Goal: Navigation & Orientation: Find specific page/section

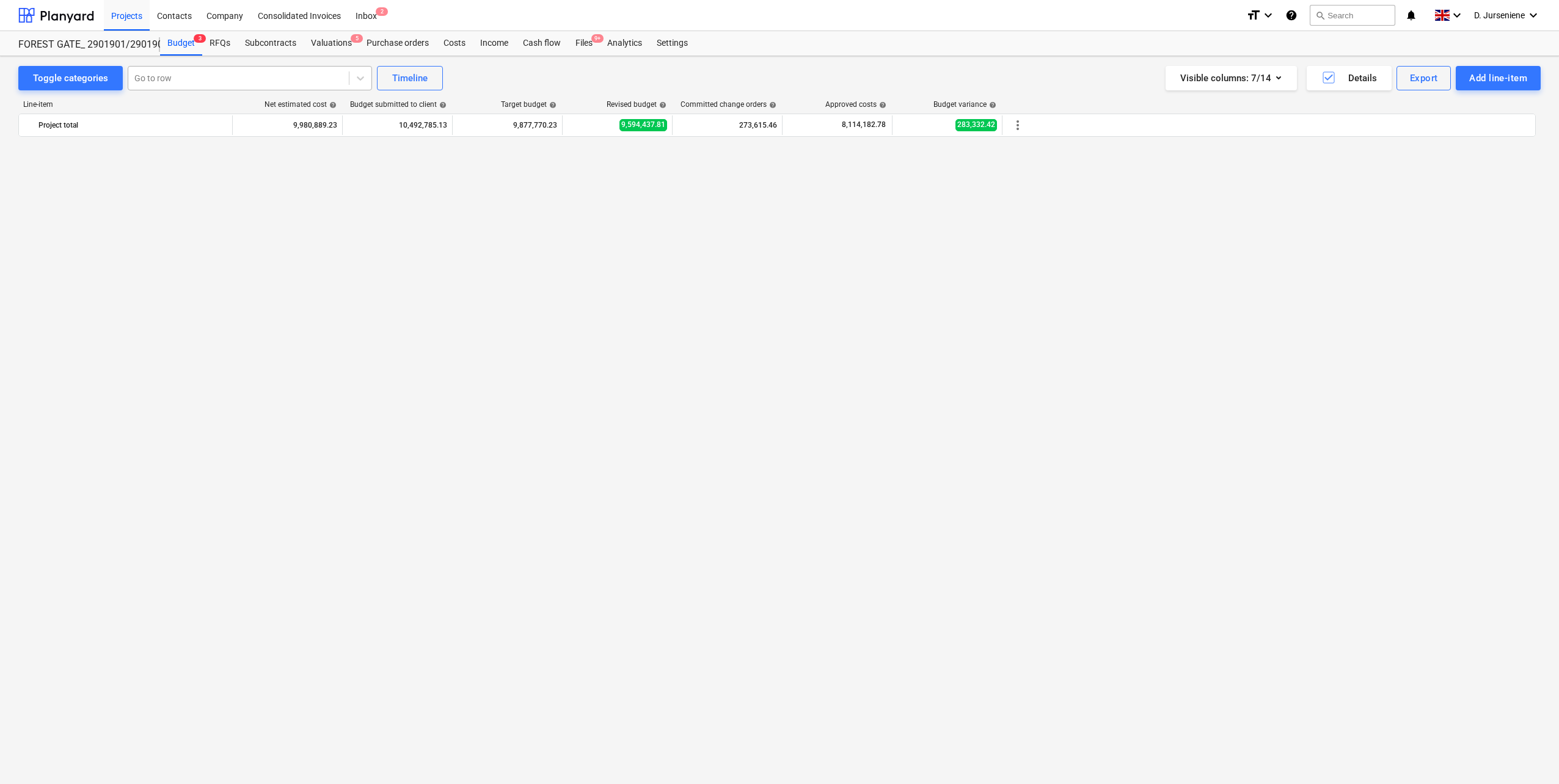
scroll to position [2785, 0]
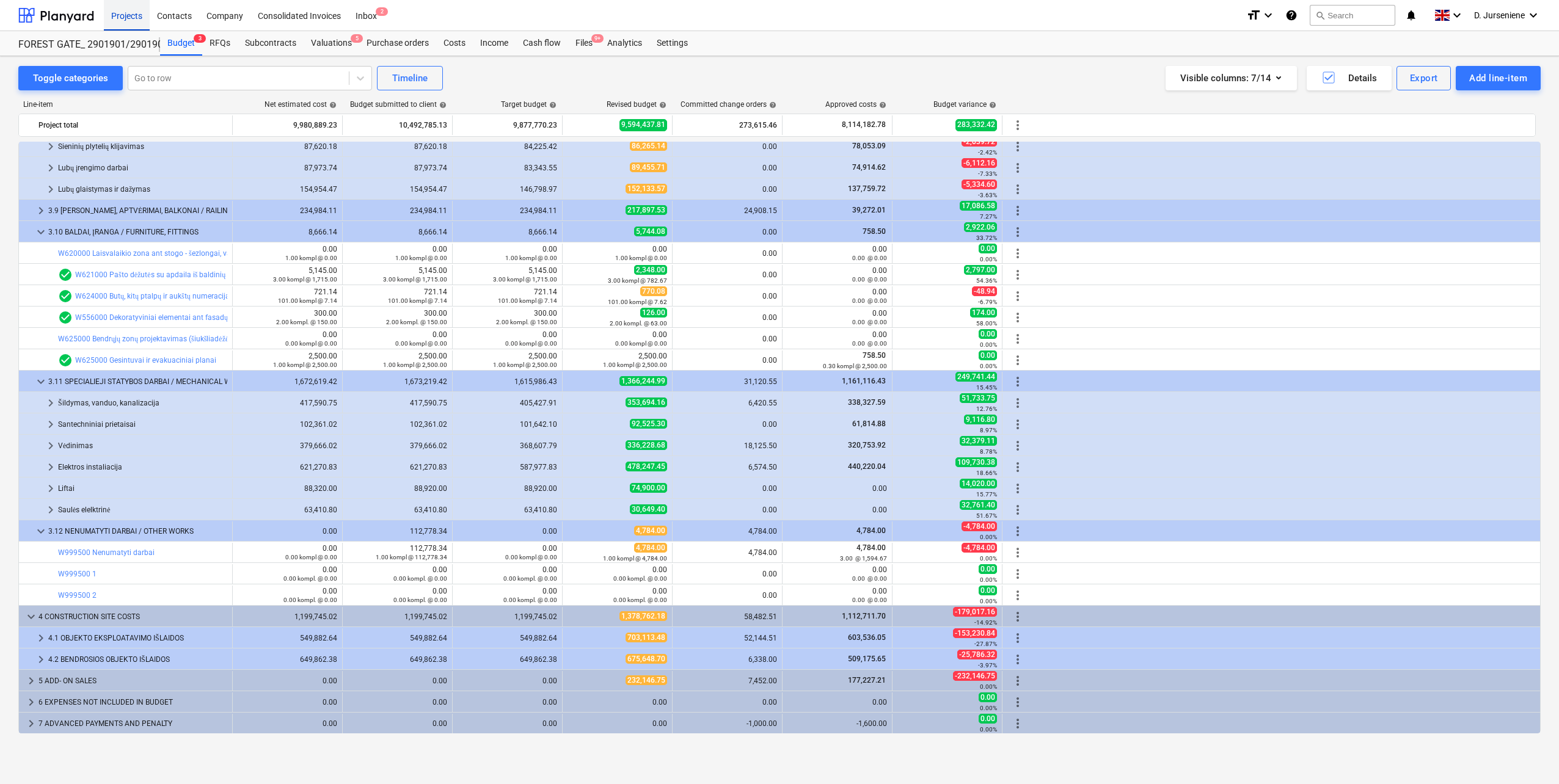
click at [127, 16] on div "Projects" at bounding box center [126, 15] width 45 height 31
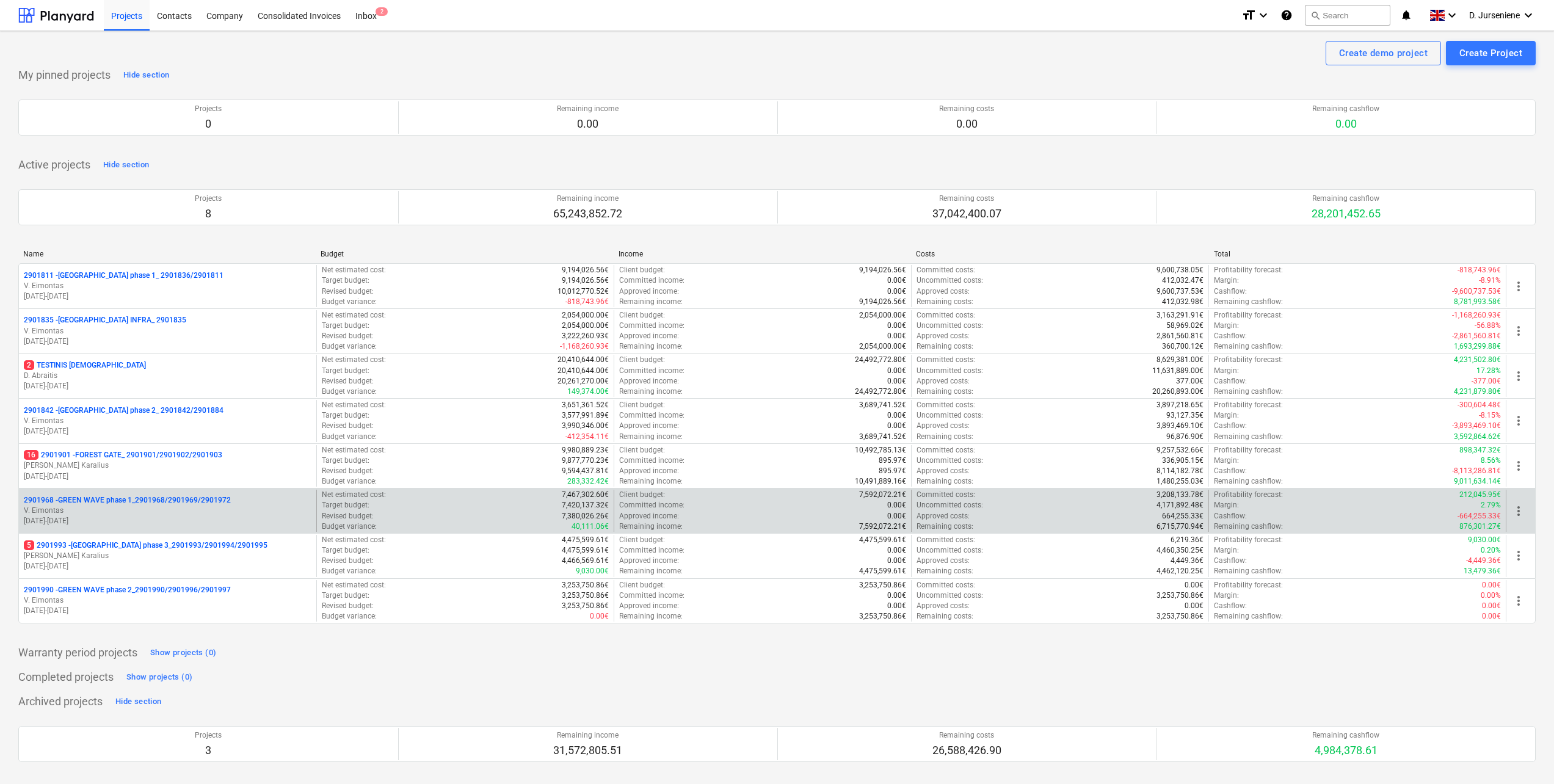
click at [140, 512] on p "V. Eimontas" at bounding box center [168, 510] width 288 height 10
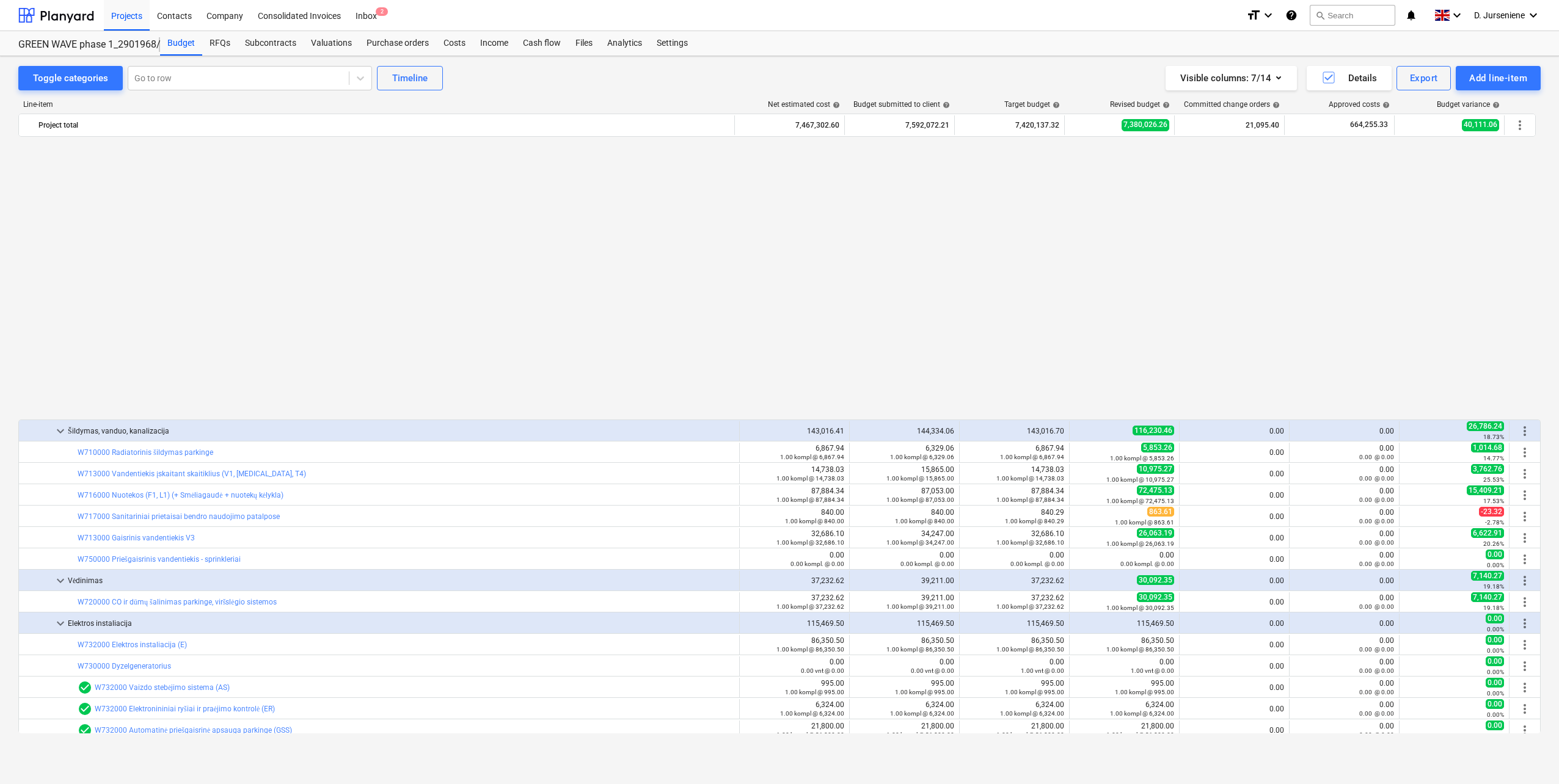
scroll to position [2443, 0]
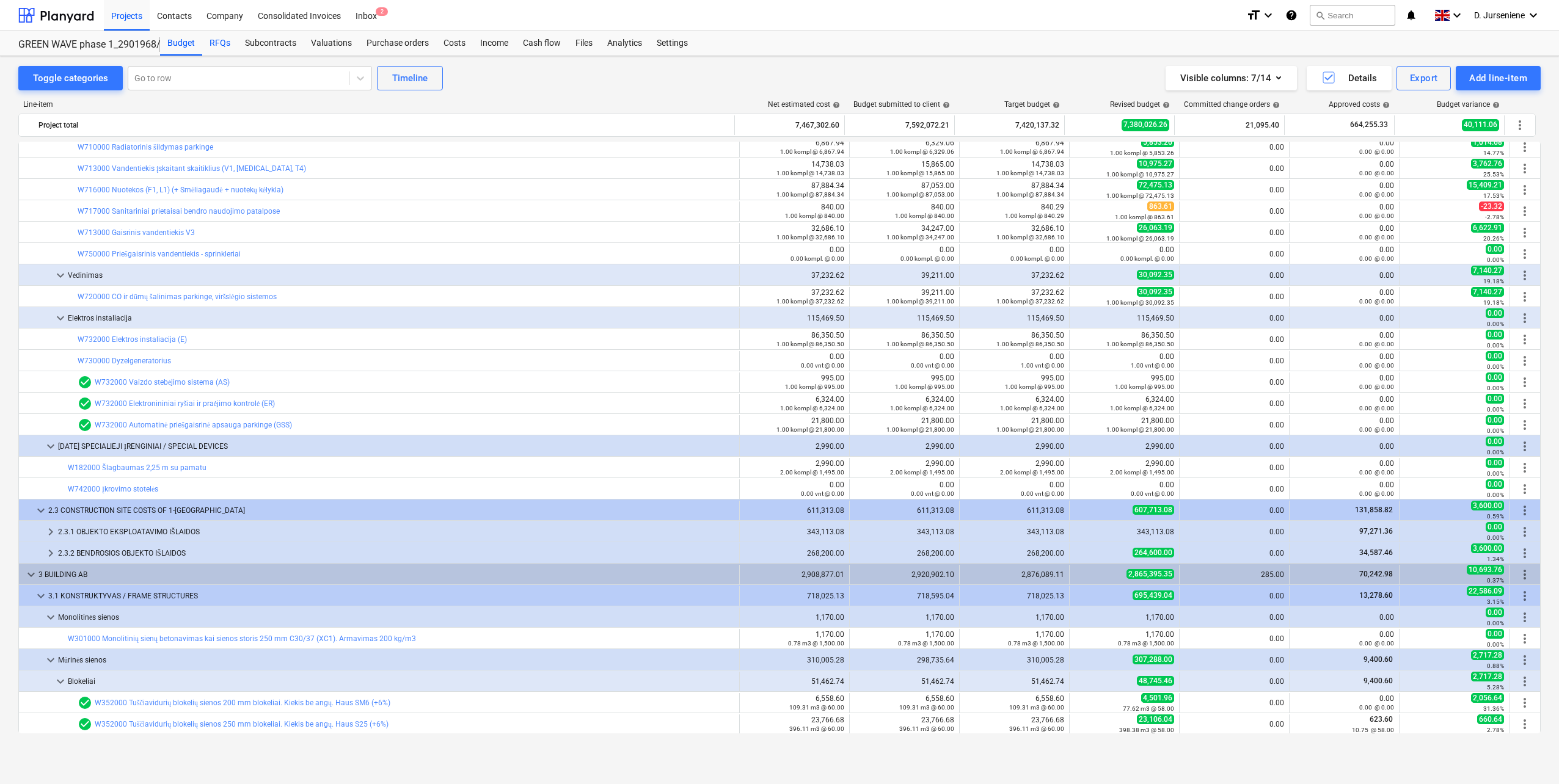
click at [223, 42] on div "RFQs" at bounding box center [220, 43] width 36 height 25
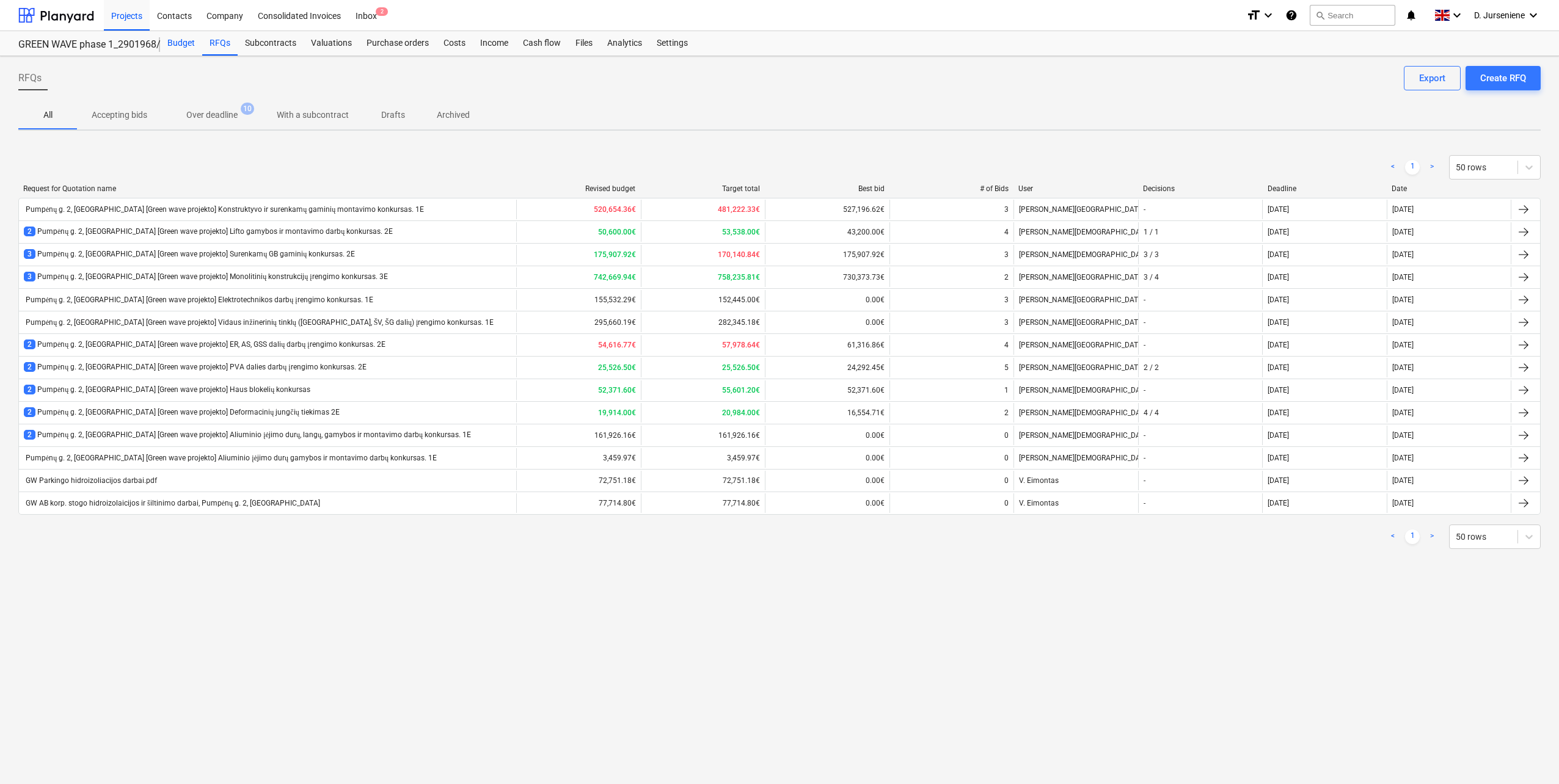
click at [183, 41] on div "Budget" at bounding box center [181, 43] width 42 height 25
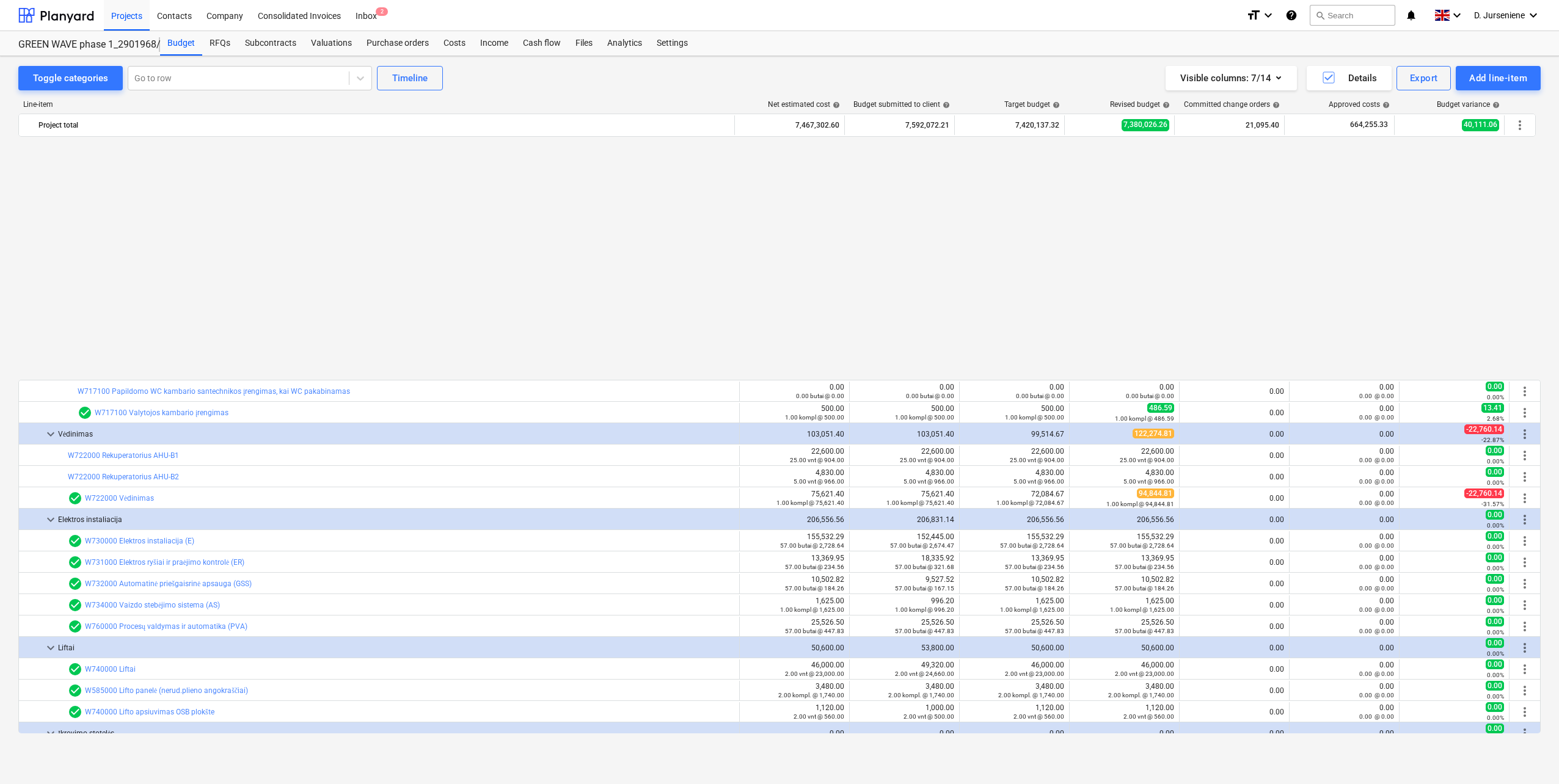
scroll to position [3768, 0]
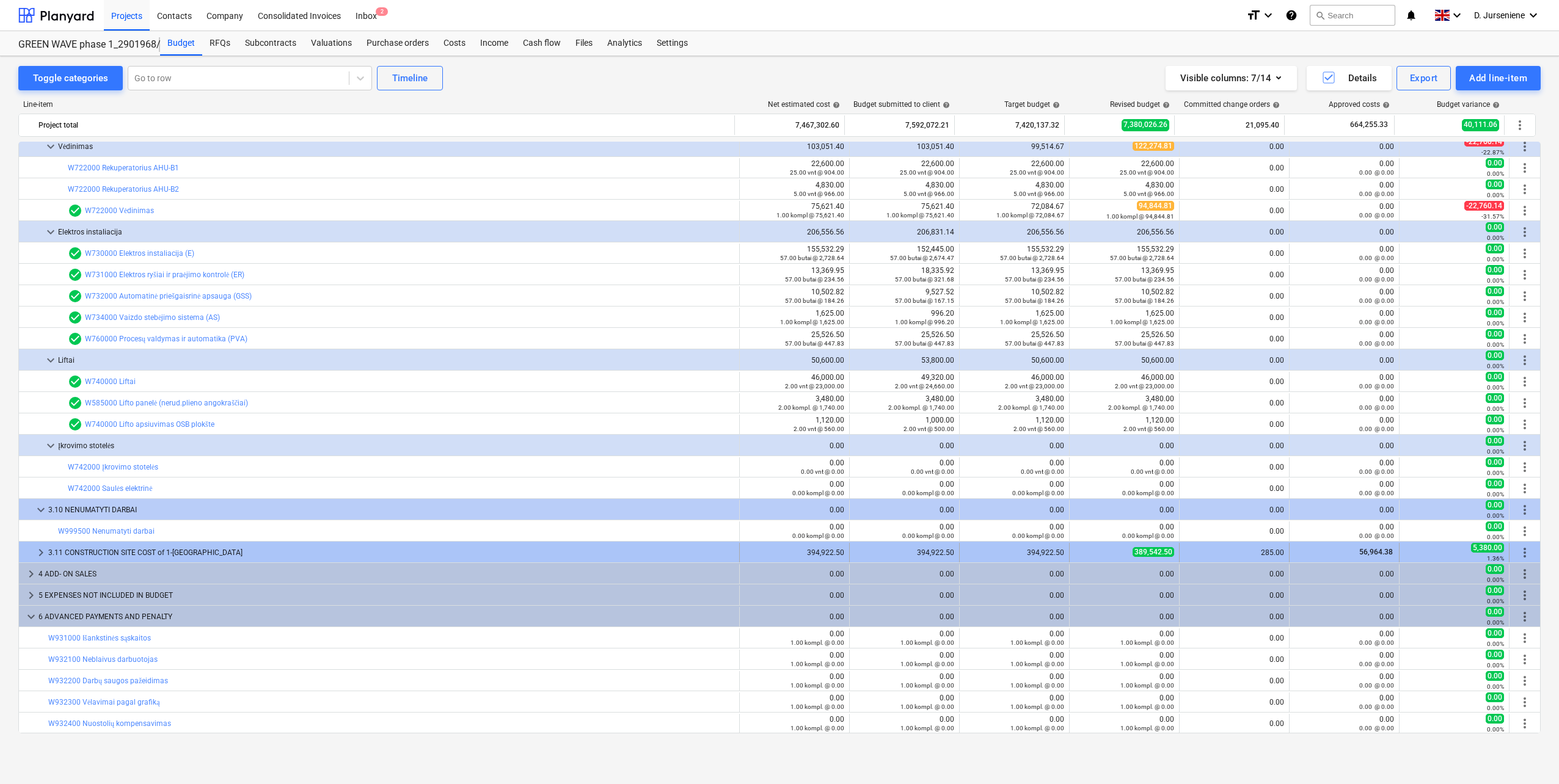
click at [124, 552] on div "3.11 CONSTRUCTION SITE COST of 1-[GEOGRAPHIC_DATA]" at bounding box center [391, 552] width 686 height 19
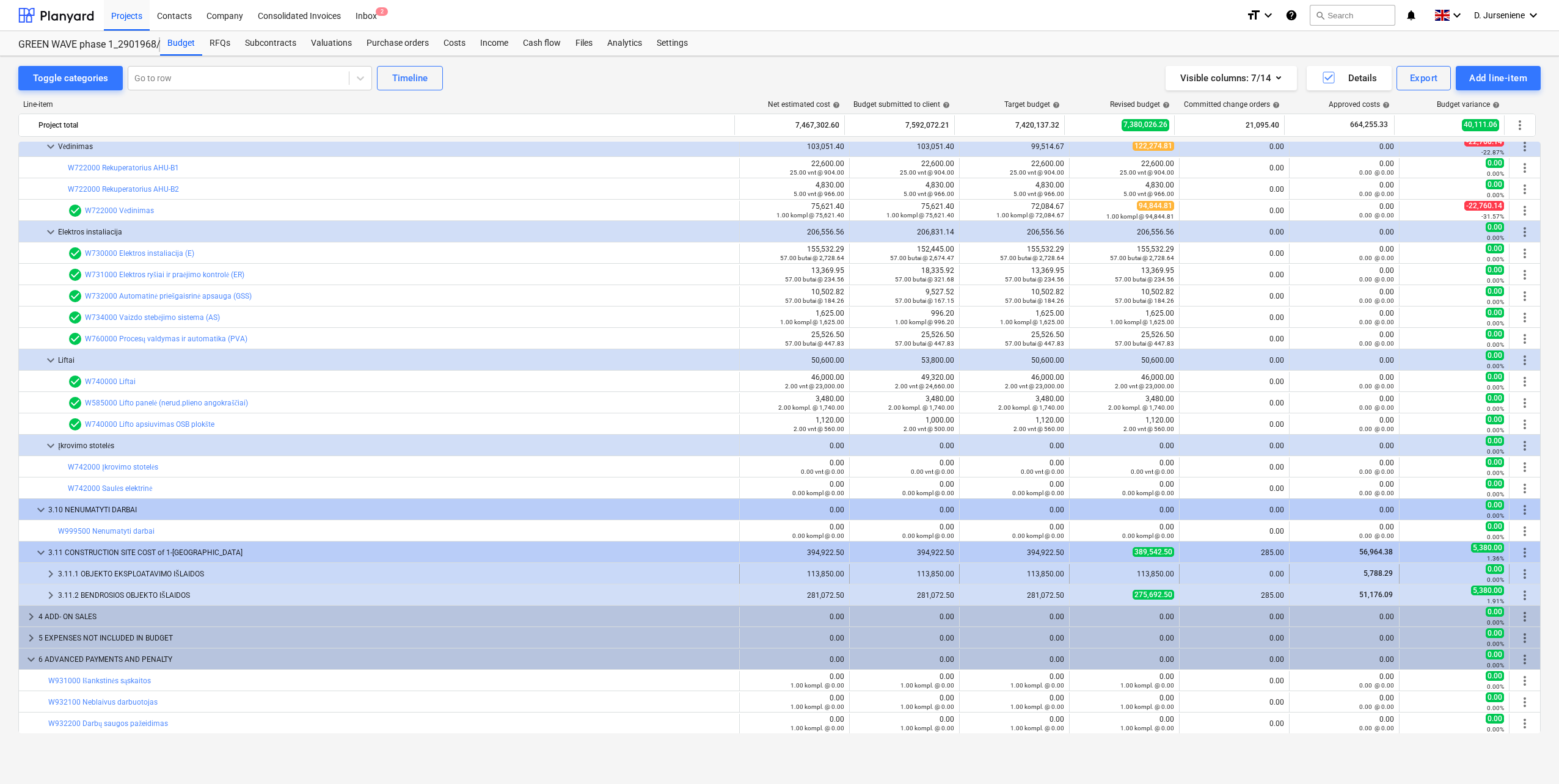
click at [121, 578] on div "3.11.1 OBJEKTO EKSPLOATAVIMO IŠLAIDOS" at bounding box center [396, 574] width 676 height 19
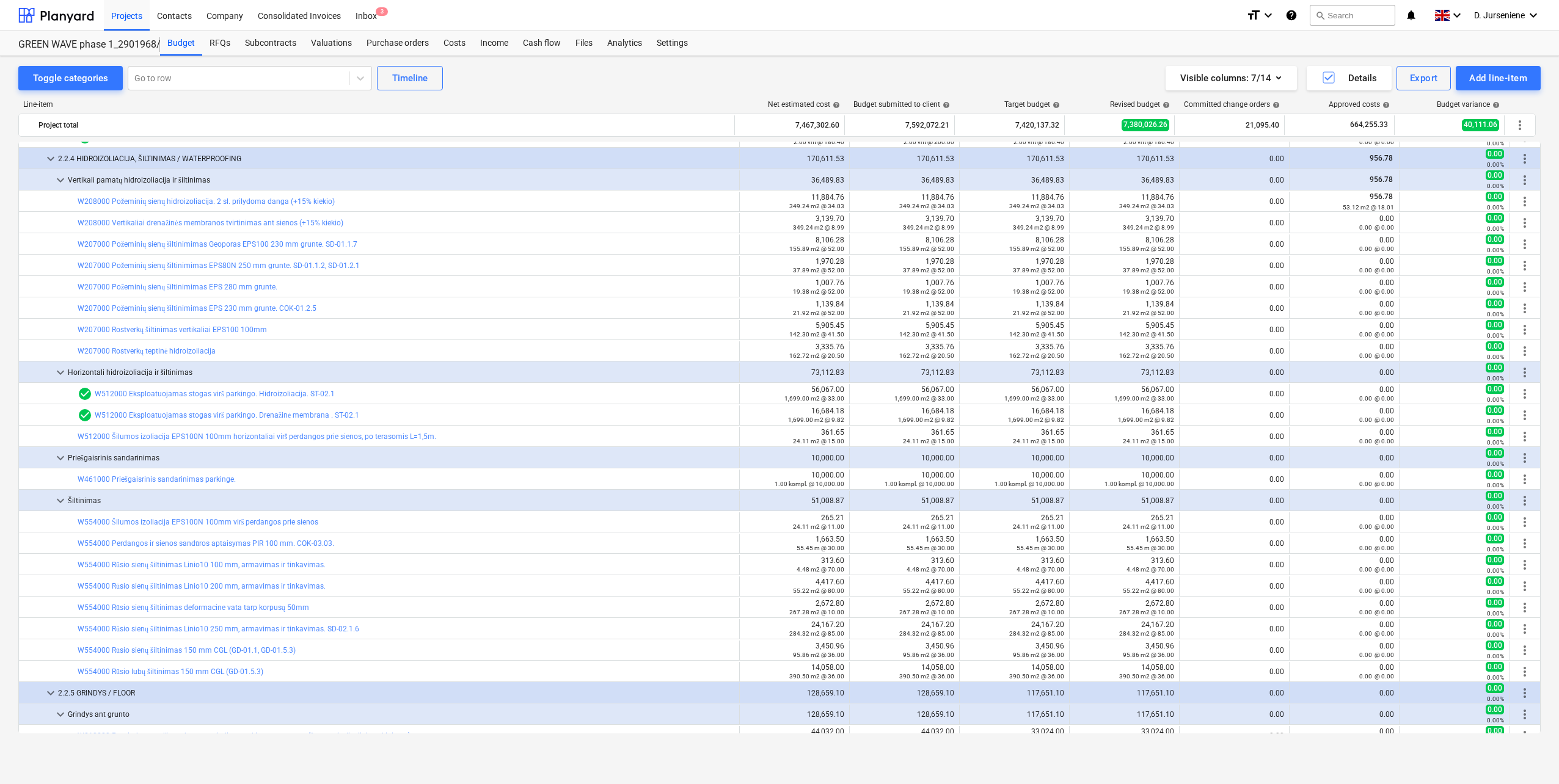
scroll to position [1622, 0]
